Goal: Information Seeking & Learning: Learn about a topic

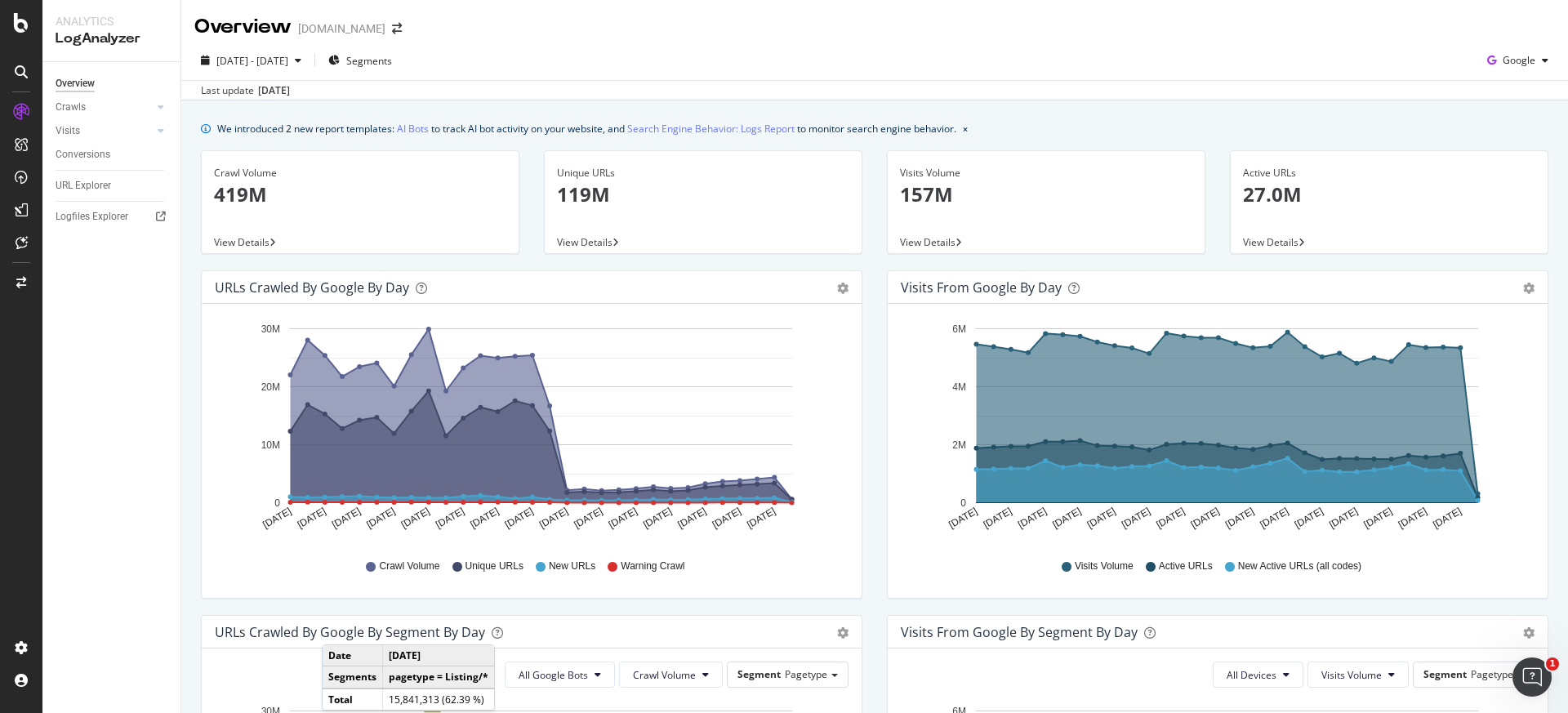
scroll to position [384, 0]
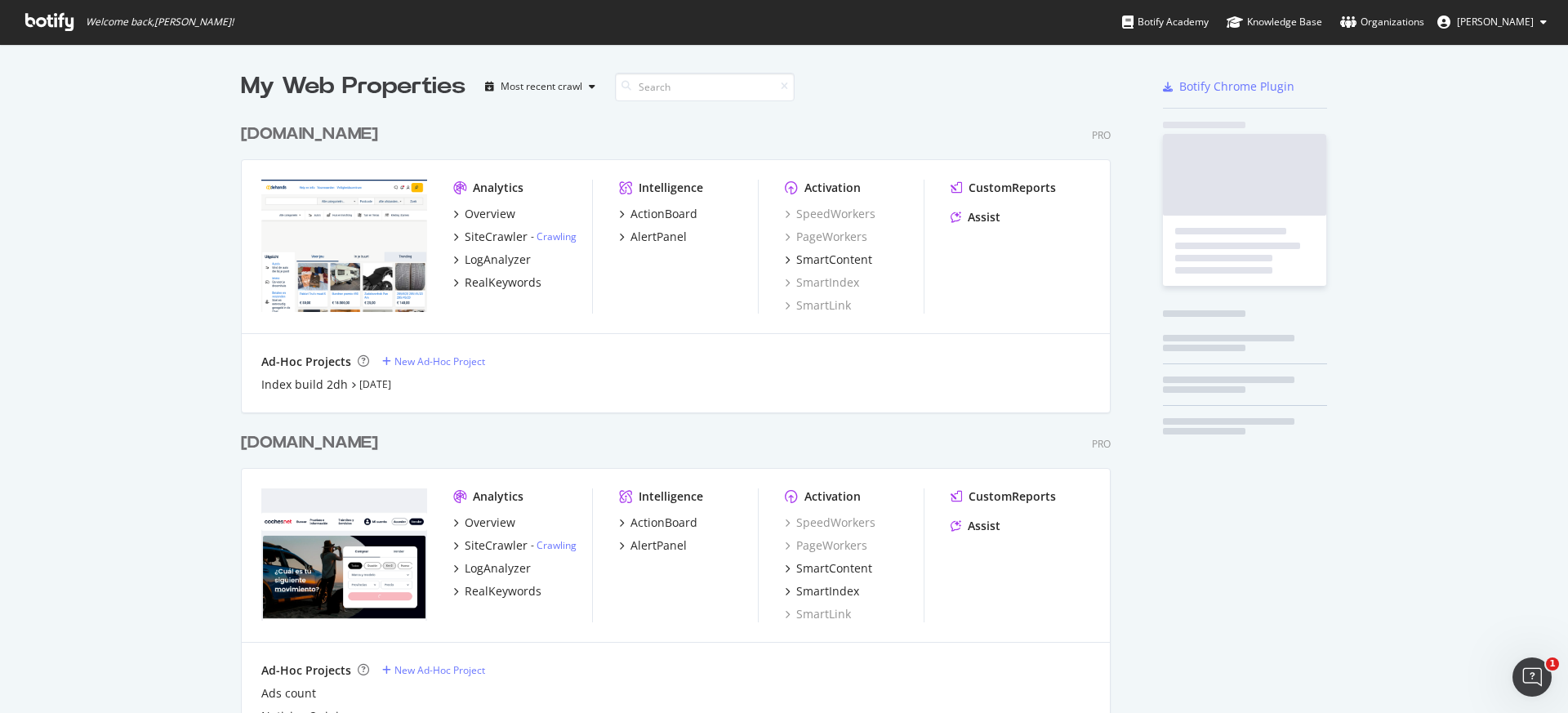
scroll to position [4644, 870]
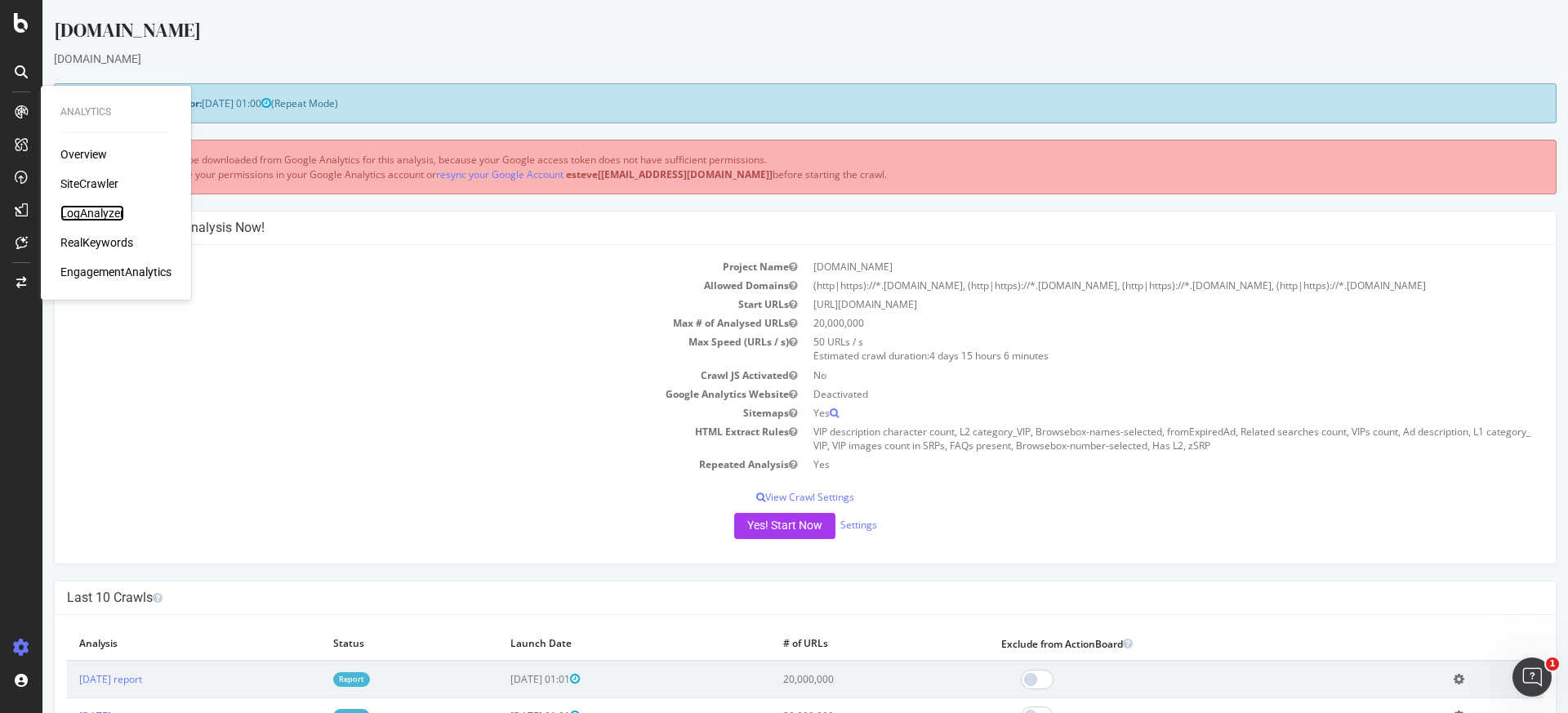
click at [91, 211] on div "LogAnalyzer" at bounding box center [91, 213] width 63 height 16
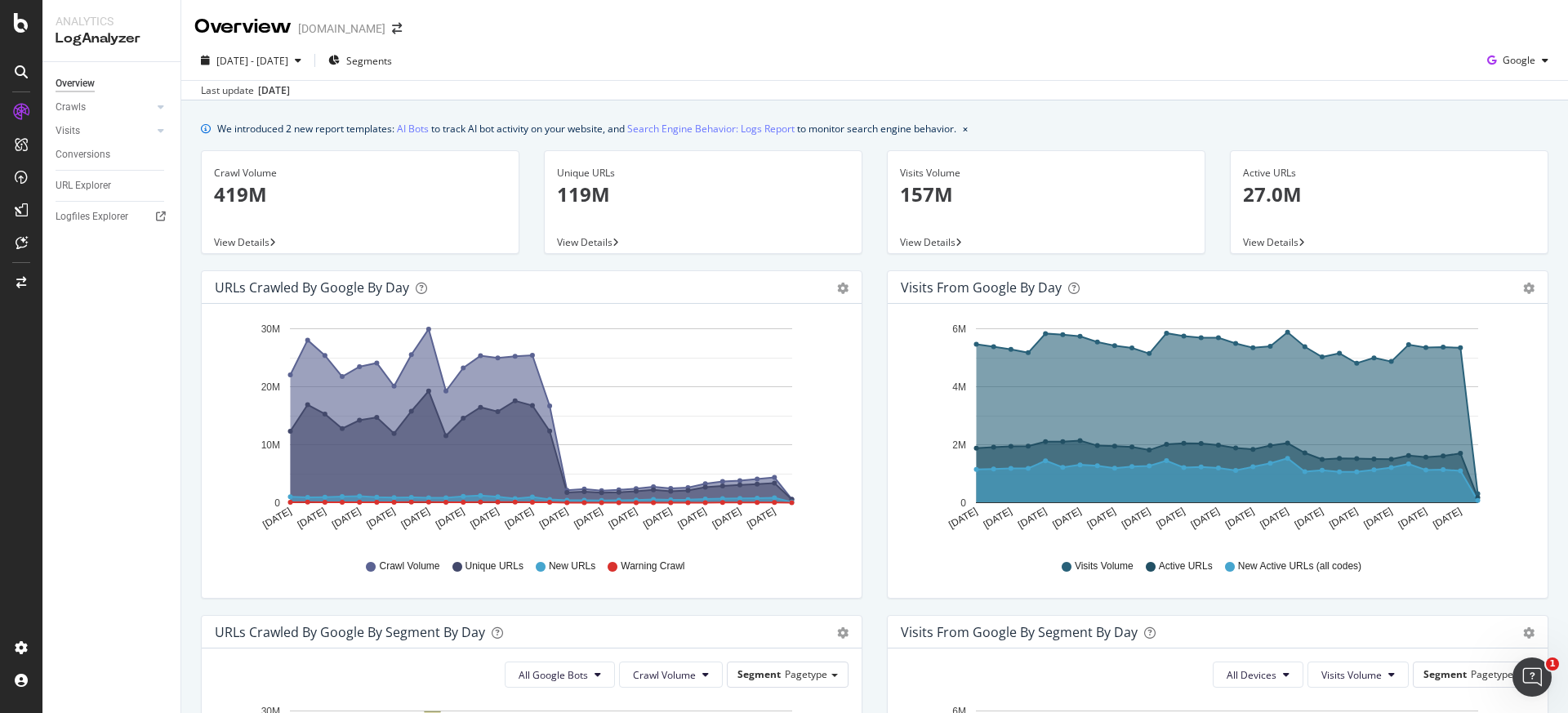
drag, startPoint x: 777, startPoint y: 478, endPoint x: 866, endPoint y: 430, distance: 101.1
click at [866, 430] on div "URLs Crawled by Google by day Area Table Hold CMD (⌘) while clicking to filter …" at bounding box center [531, 442] width 686 height 344
click at [105, 216] on div "Logfiles Explorer" at bounding box center [91, 217] width 72 height 17
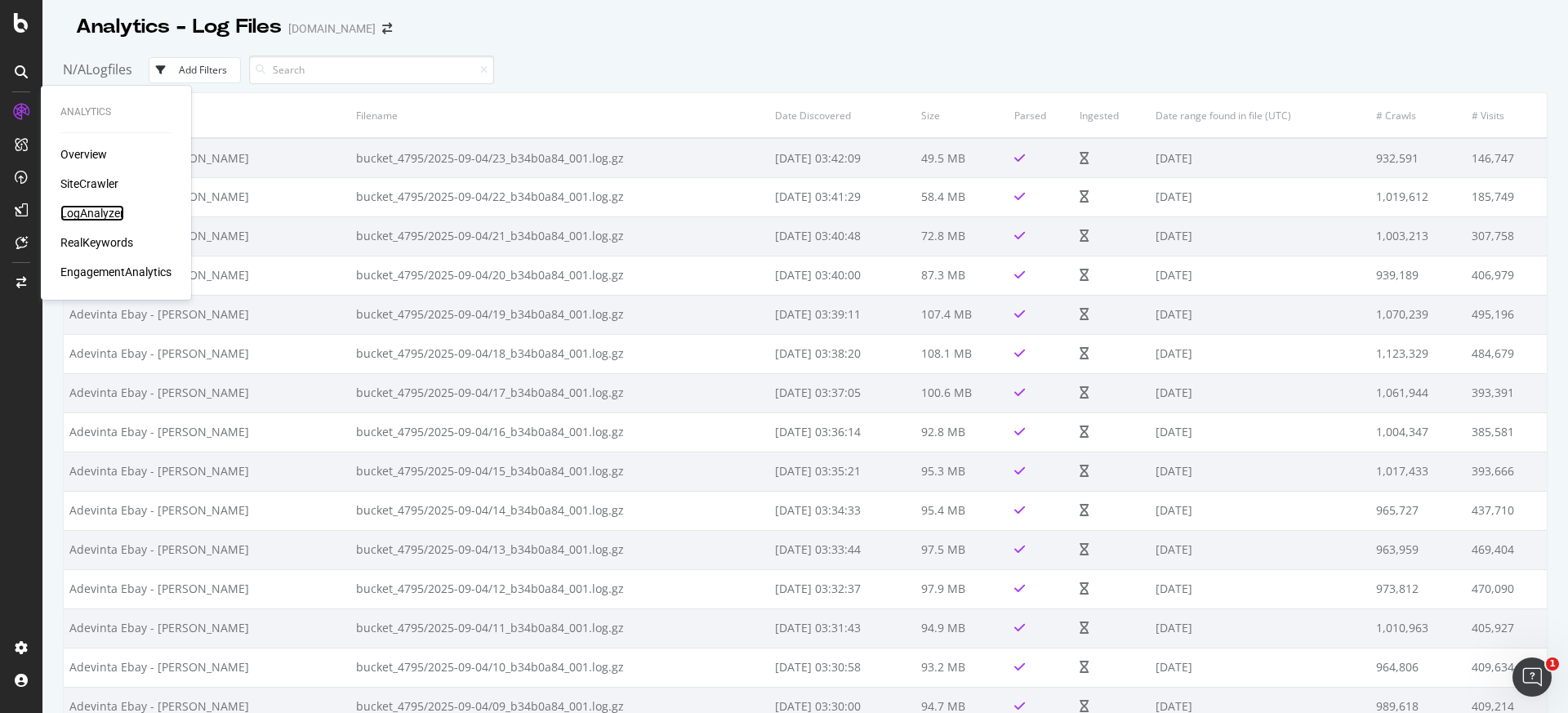
click at [94, 207] on div "LogAnalyzer" at bounding box center [91, 213] width 63 height 16
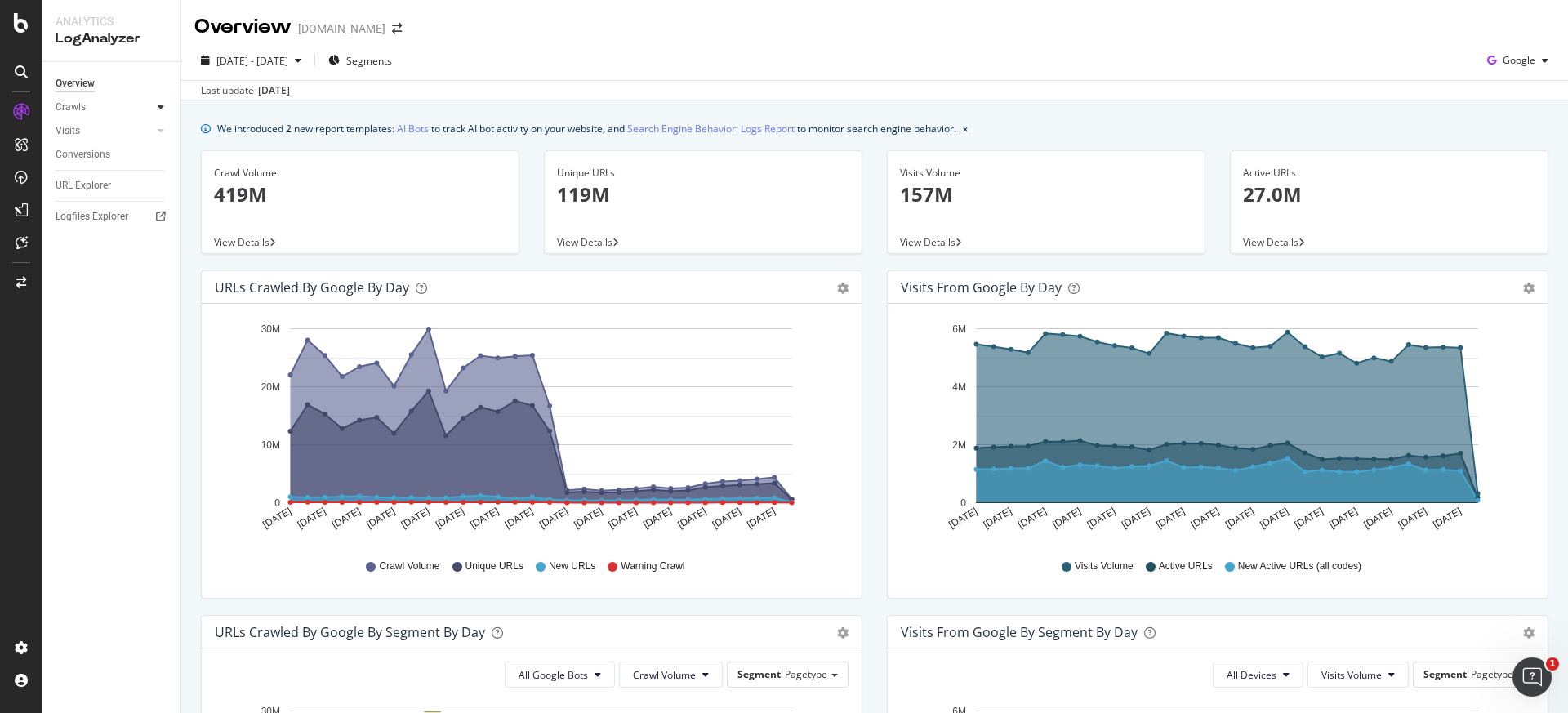
click at [158, 111] on icon at bounding box center [161, 107] width 7 height 10
click at [109, 192] on div "HTTP Codes" at bounding box center [90, 195] width 55 height 17
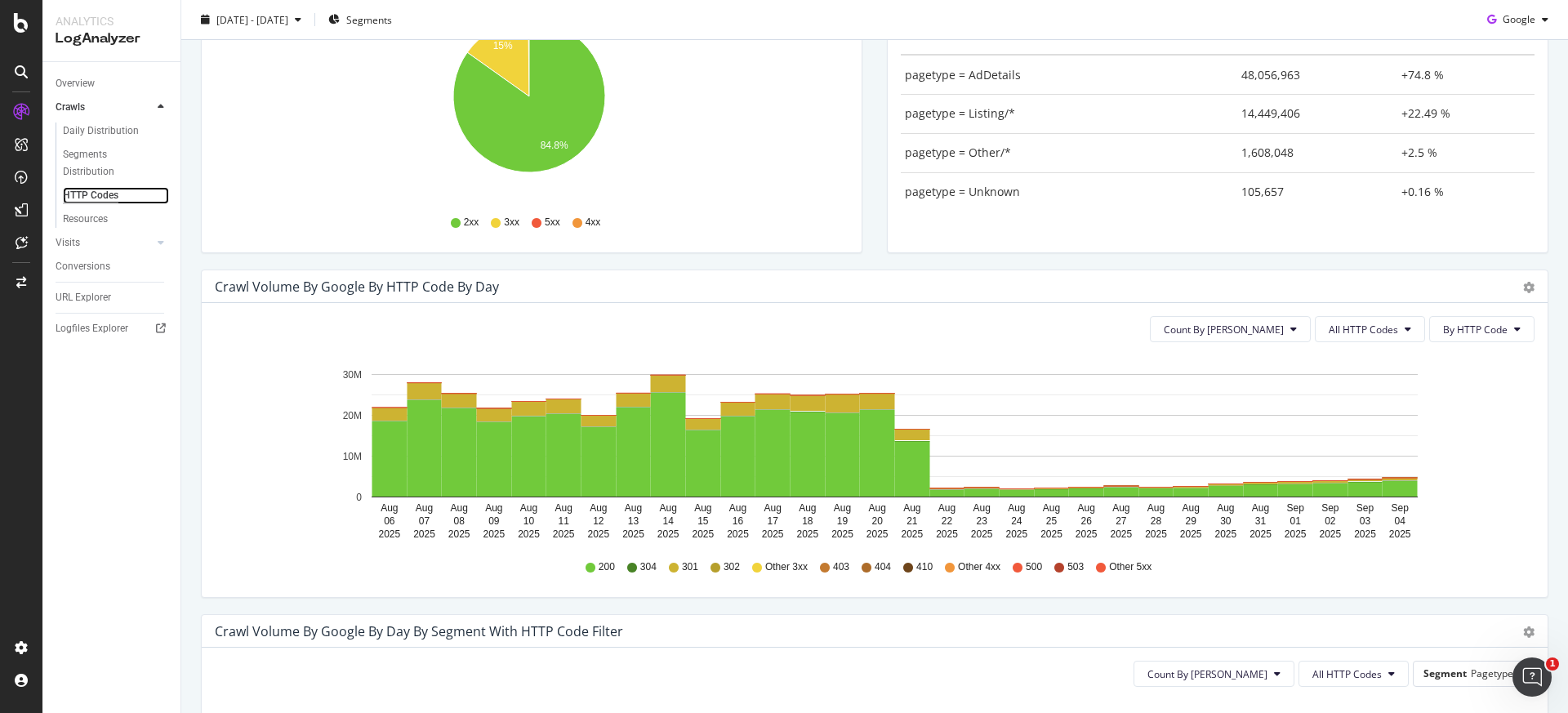
scroll to position [442, 0]
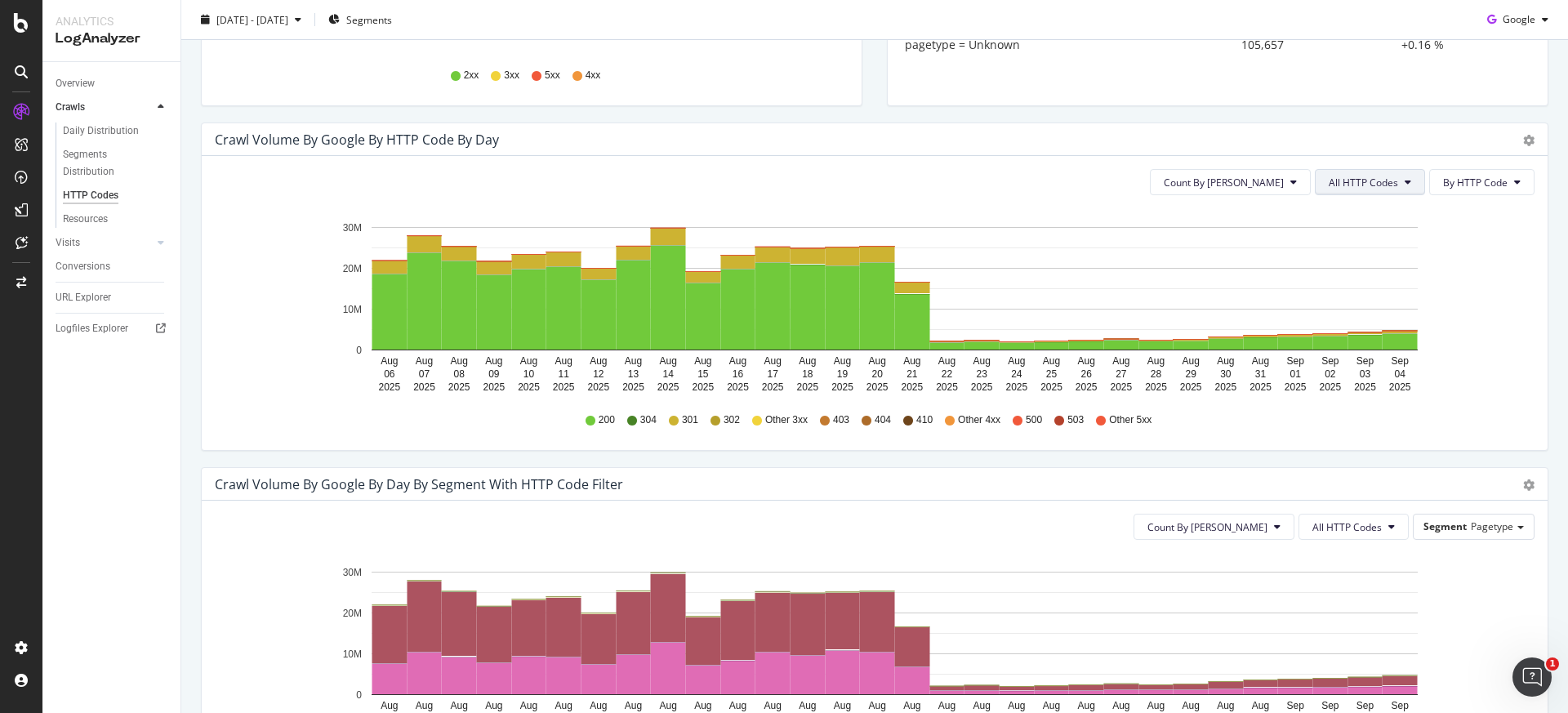
click at [1352, 181] on span "All HTTP Codes" at bounding box center [1363, 182] width 69 height 14
click at [1370, 300] on span "3xx family" at bounding box center [1360, 305] width 82 height 15
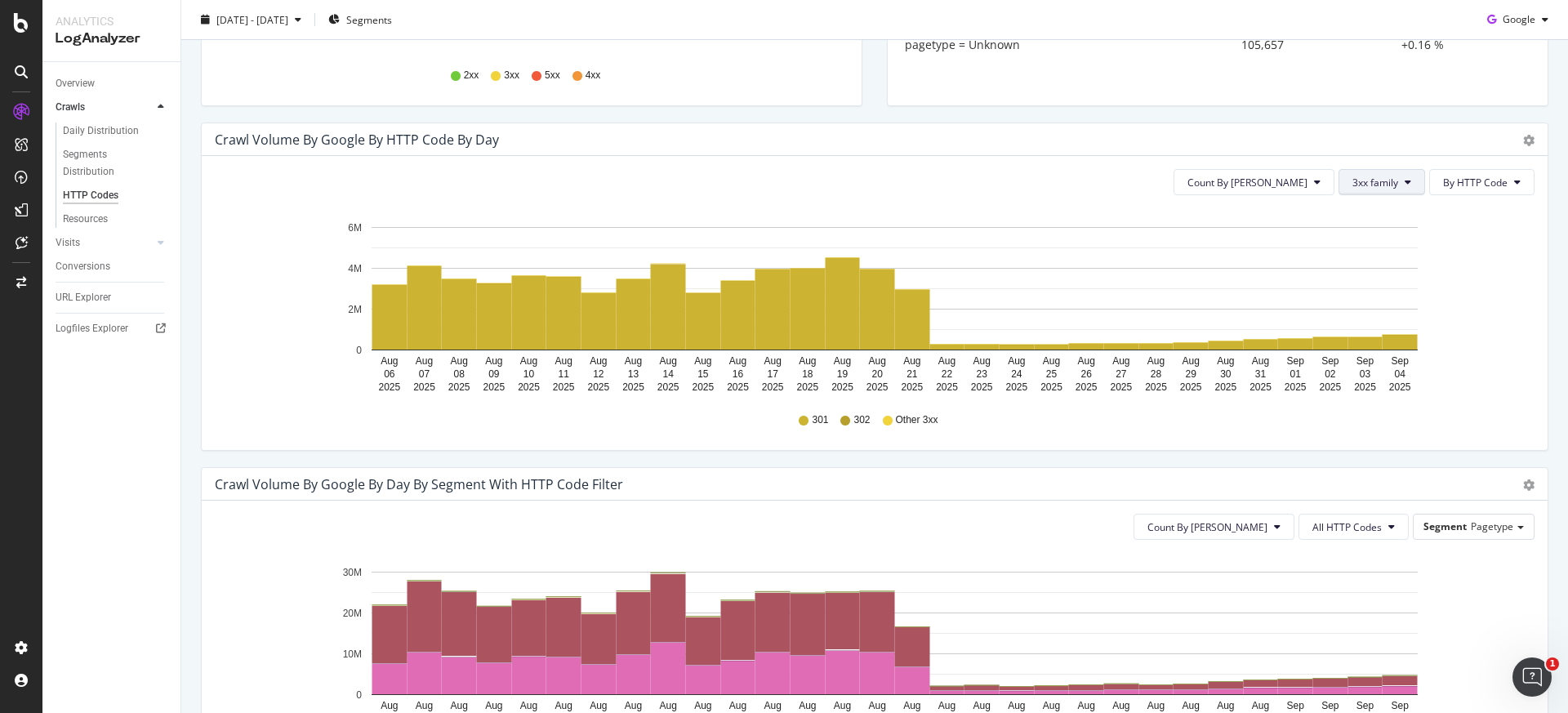
click at [1365, 183] on span "3xx family" at bounding box center [1375, 182] width 46 height 14
click at [1355, 329] on span "4xx family" at bounding box center [1382, 336] width 82 height 15
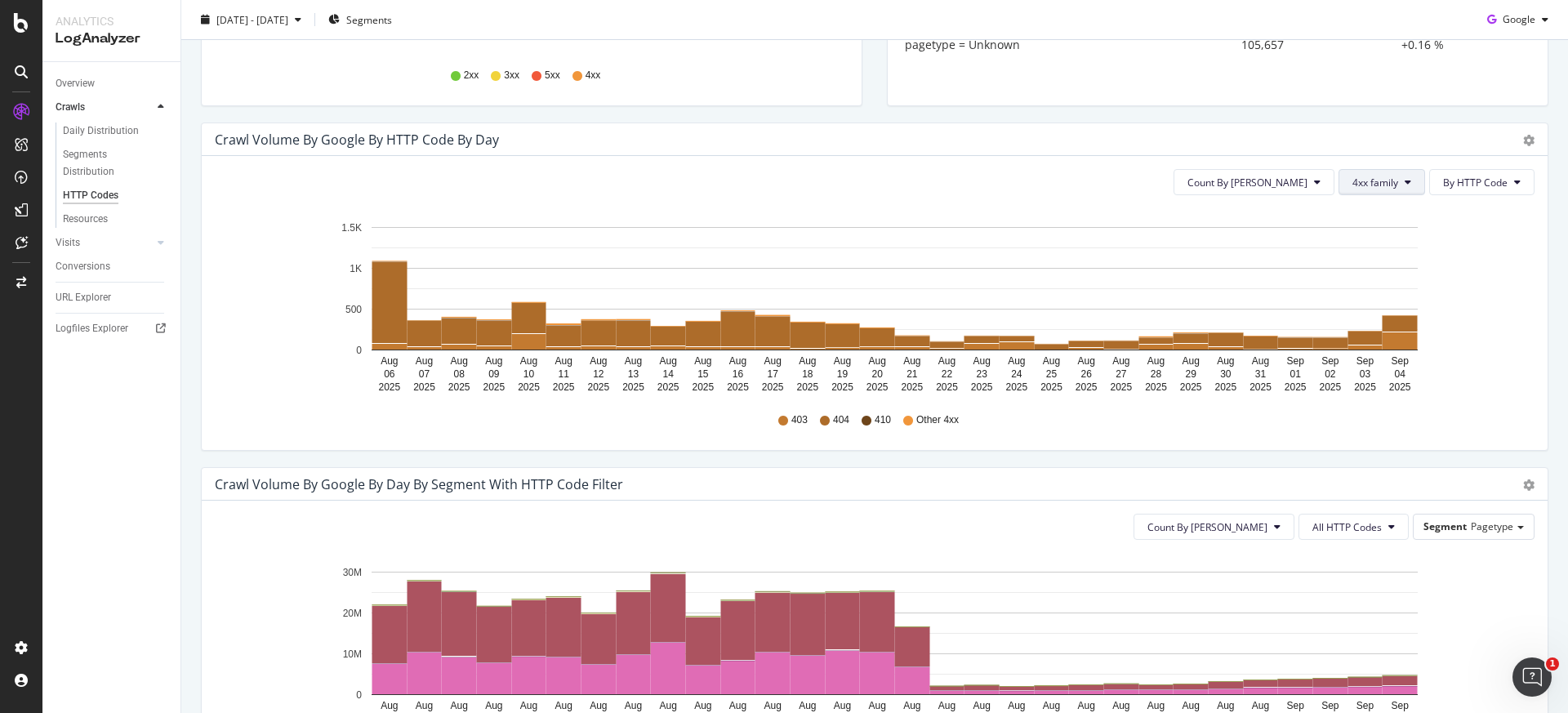
click at [1365, 184] on span "4xx family" at bounding box center [1375, 182] width 46 height 14
click at [1364, 356] on div "5xx family" at bounding box center [1382, 365] width 109 height 24
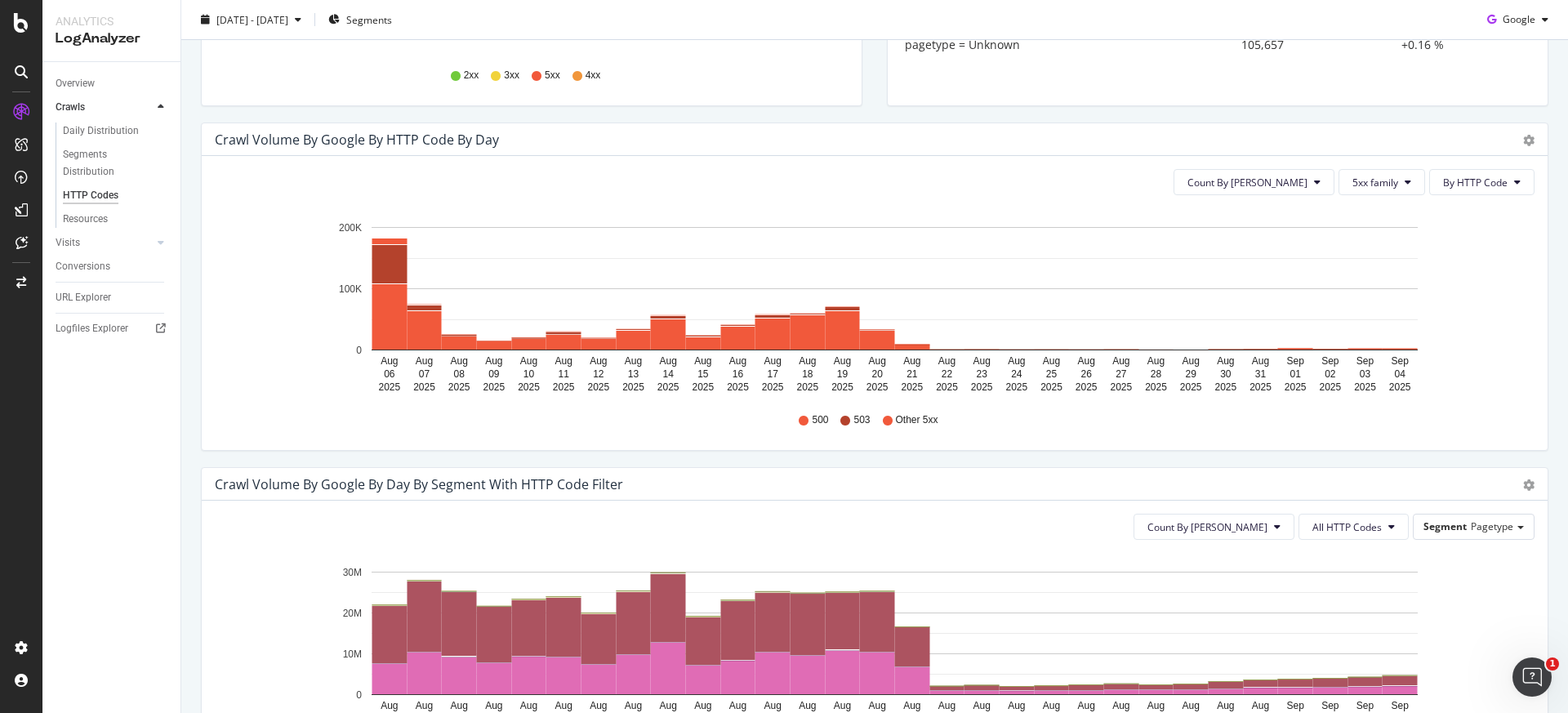
scroll to position [0, 0]
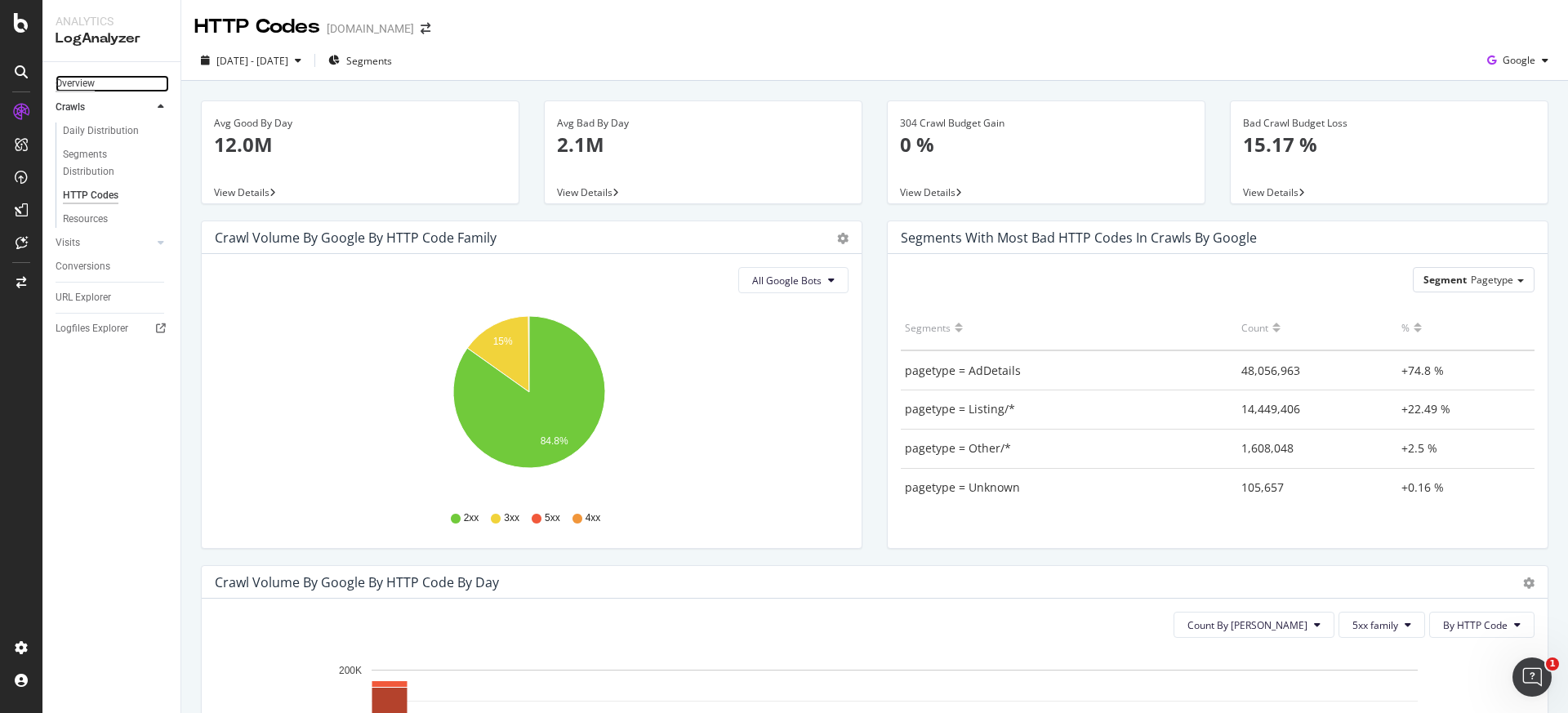
click at [74, 82] on div "Overview" at bounding box center [75, 83] width 40 height 17
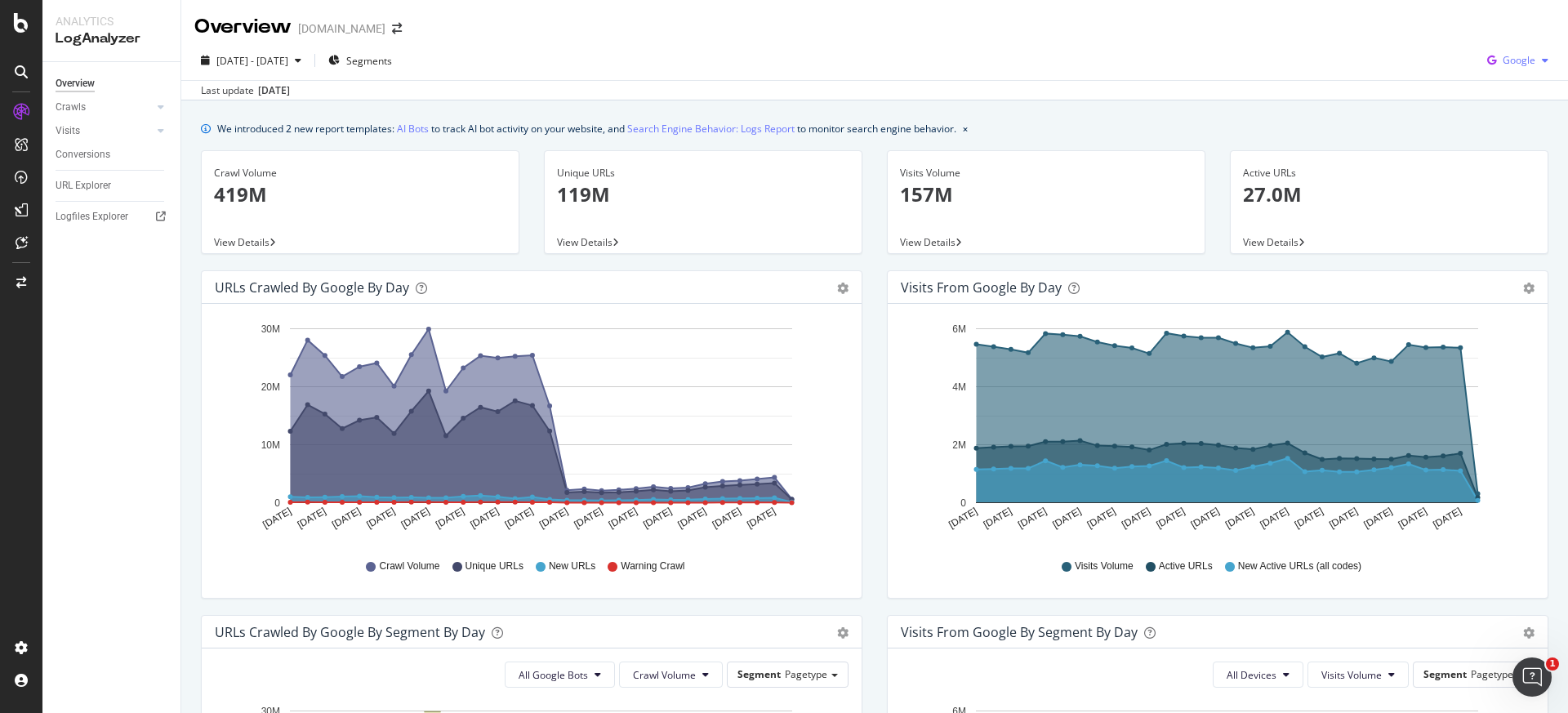
click at [1520, 65] on span "Google" at bounding box center [1519, 59] width 33 height 14
click at [1510, 146] on span "OpenAI" at bounding box center [1518, 153] width 60 height 15
